Goal: Information Seeking & Learning: Find specific fact

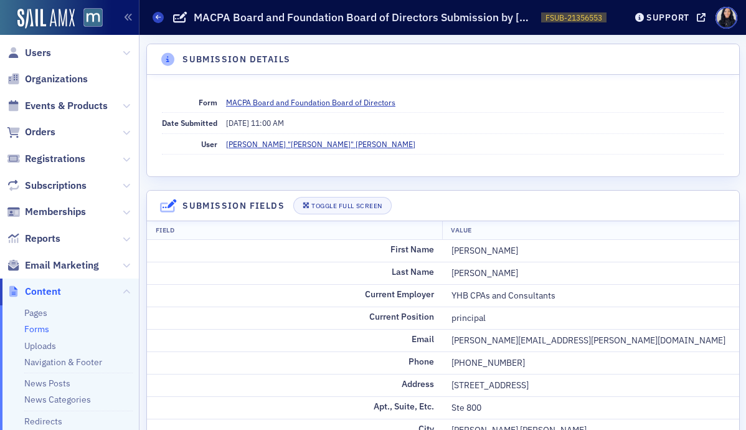
scroll to position [490, 0]
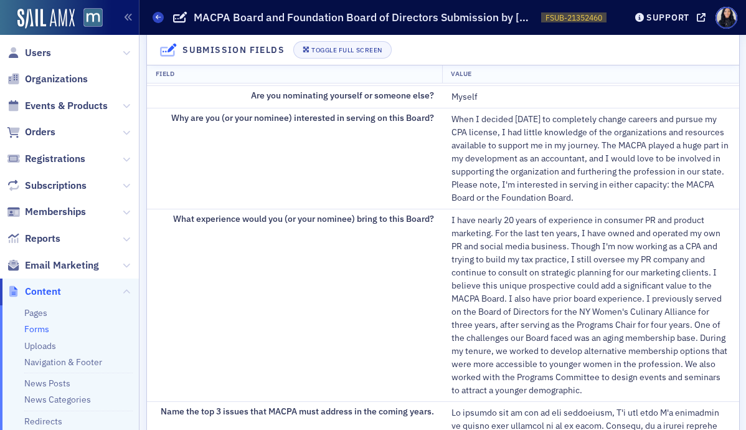
scroll to position [444, 0]
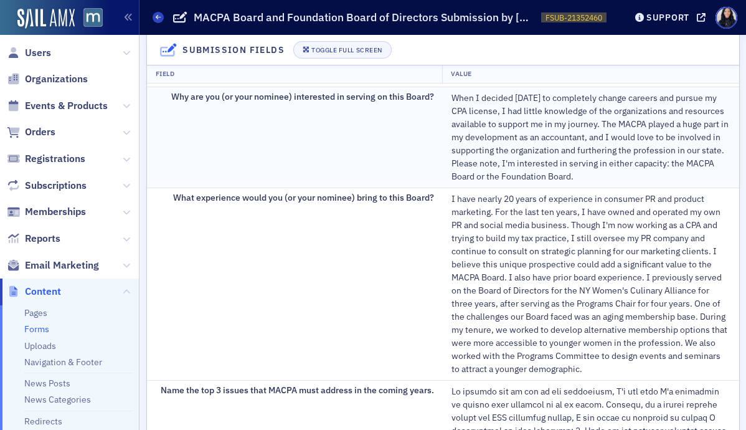
drag, startPoint x: 452, startPoint y: 101, endPoint x: 630, endPoint y: 176, distance: 193.8
click at [630, 176] on div "When I decided three years ago to completely change careers and pursue my CPA l…" at bounding box center [591, 138] width 279 height 92
copy div "When I decided three years ago to completely change careers and pursue my CPA l…"
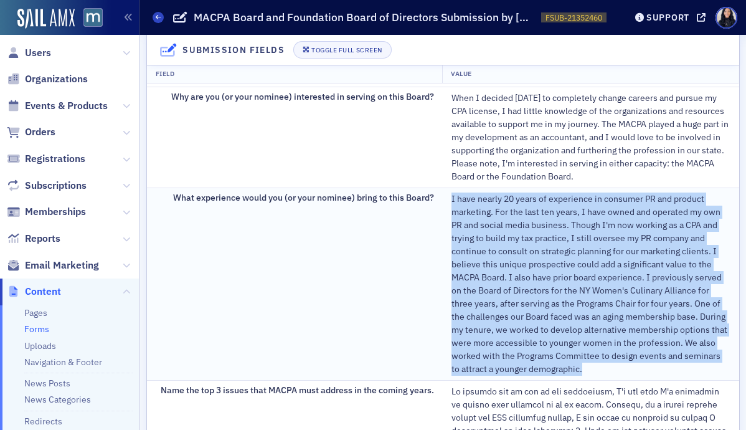
drag, startPoint x: 452, startPoint y: 203, endPoint x: 619, endPoint y: 364, distance: 232.2
click at [619, 364] on div "I have nearly 20 years of experience in consumer PR and product marketing. For …" at bounding box center [591, 284] width 279 height 183
copy div "I have nearly 20 years of experience in consumer PR and product marketing. For …"
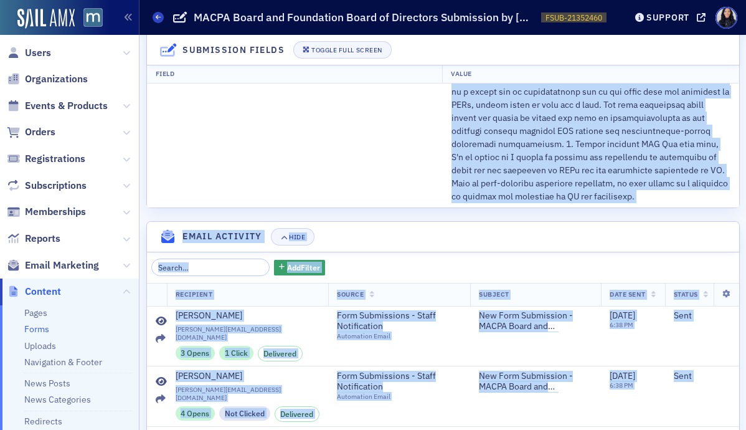
scroll to position [1025, 0]
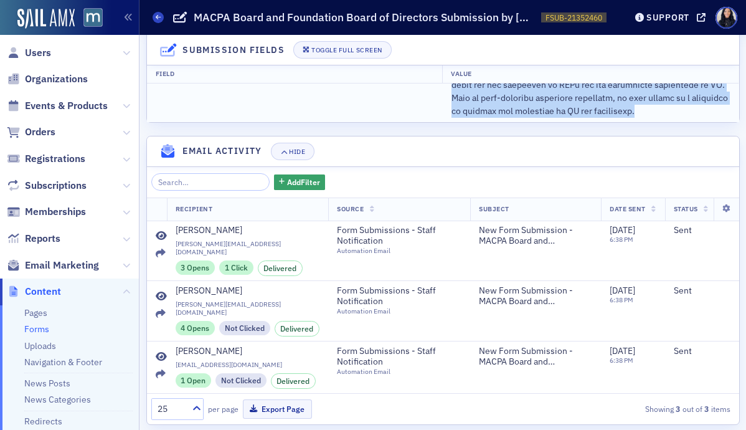
drag, startPoint x: 452, startPoint y: 132, endPoint x: 582, endPoint y: 106, distance: 133.4
copy div "As someone who is new to the profession, I'm not sure I'm qualified to answer t…"
